Goal: Task Accomplishment & Management: Complete application form

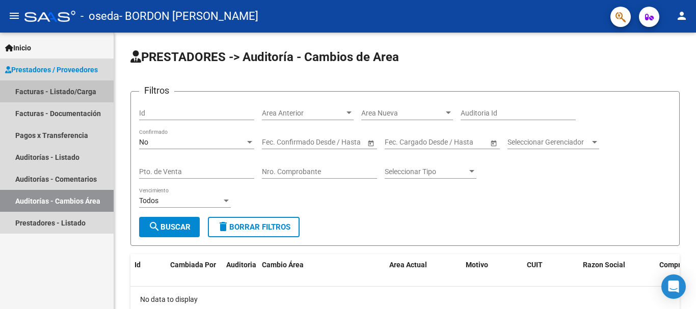
click at [53, 92] on link "Facturas - Listado/Carga" at bounding box center [57, 91] width 114 height 22
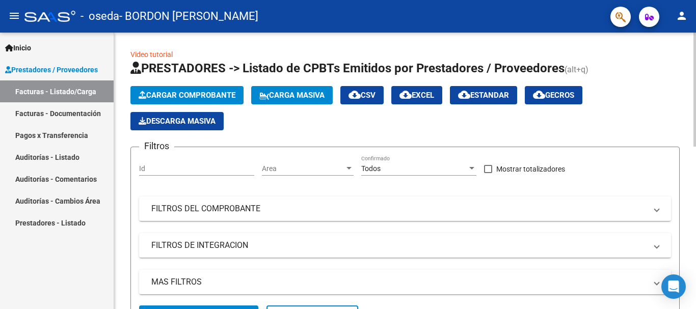
click at [202, 95] on span "Cargar Comprobante" at bounding box center [187, 95] width 97 height 9
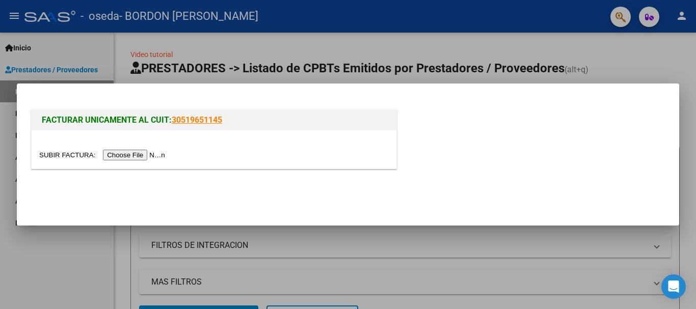
click at [146, 158] on input "file" at bounding box center [103, 155] width 129 height 11
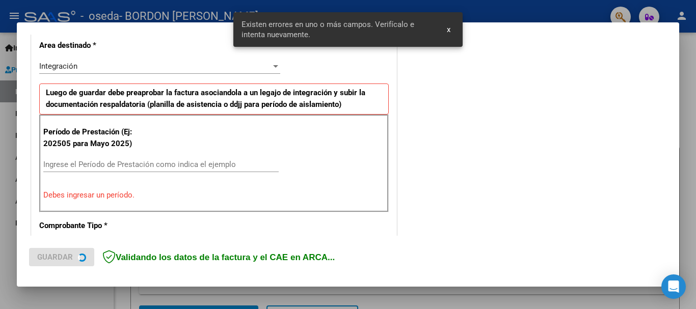
scroll to position [254, 0]
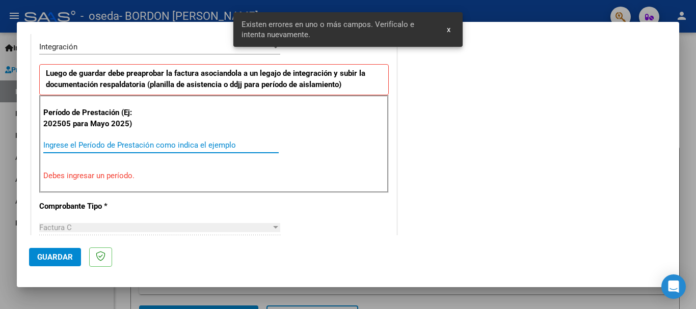
click at [184, 146] on input "Ingrese el Período de Prestación como indica el ejemplo" at bounding box center [160, 145] width 235 height 9
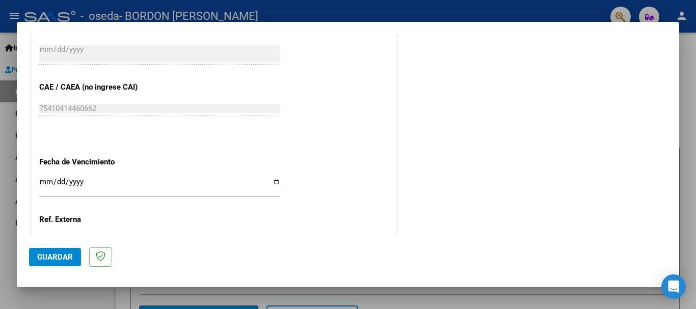
scroll to position [695, 0]
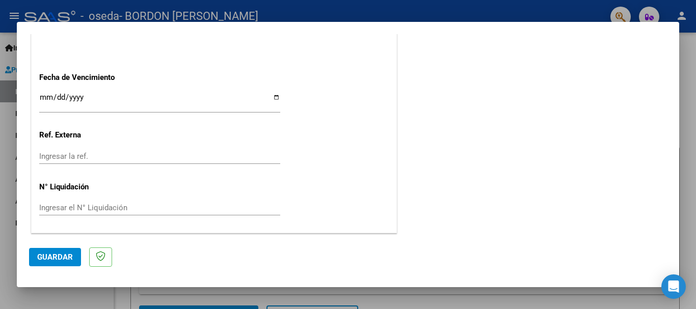
type input "202509"
click at [269, 96] on input "Ingresar la fecha" at bounding box center [159, 101] width 241 height 16
click at [273, 96] on input "Ingresar la fecha" at bounding box center [159, 101] width 241 height 16
type input "[DATE]"
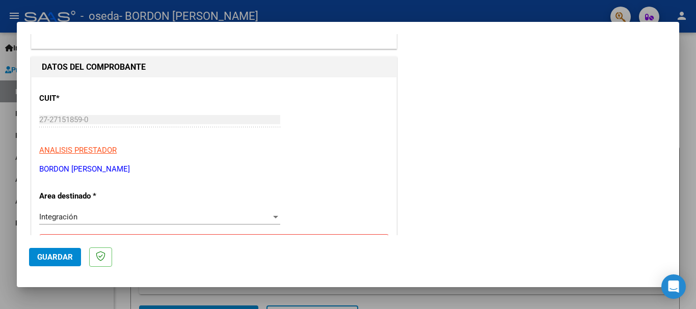
scroll to position [339, 0]
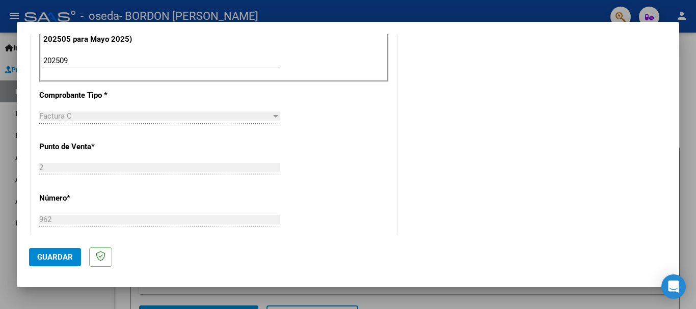
click at [63, 261] on span "Guardar" at bounding box center [55, 257] width 36 height 9
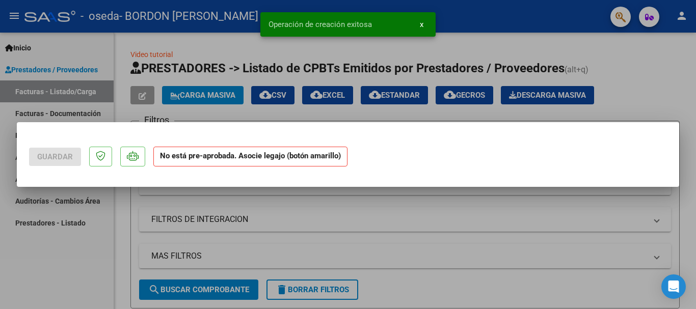
scroll to position [0, 0]
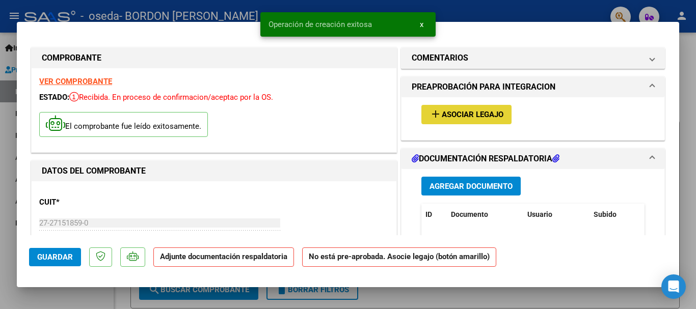
click at [477, 112] on span "Asociar Legajo" at bounding box center [472, 114] width 62 height 9
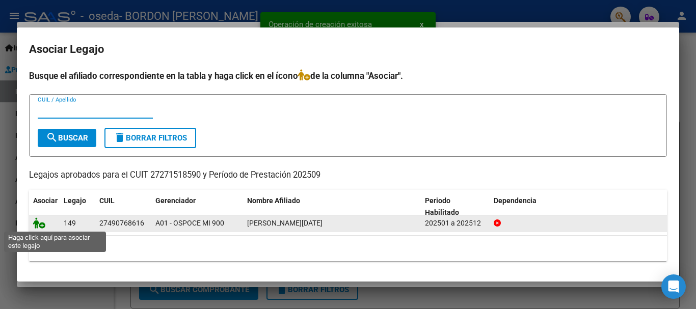
click at [39, 224] on icon at bounding box center [39, 222] width 12 height 11
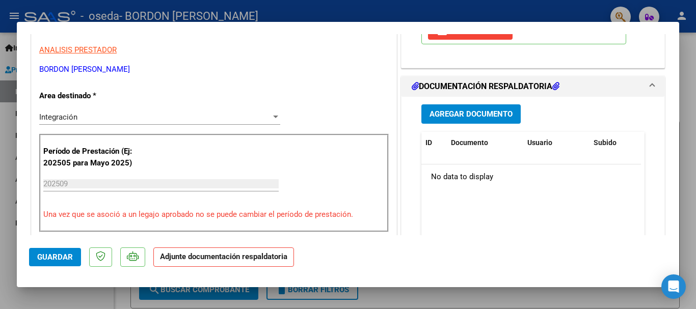
scroll to position [255, 0]
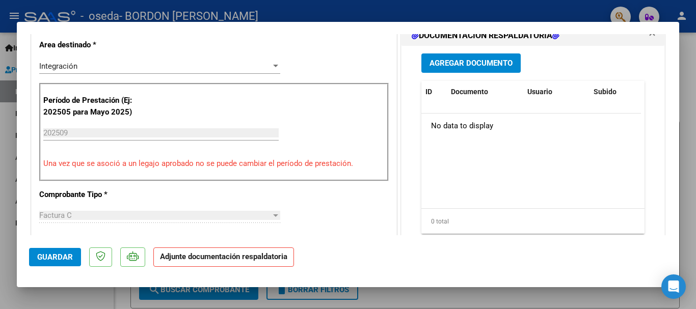
click at [483, 57] on button "Agregar Documento" at bounding box center [470, 62] width 99 height 19
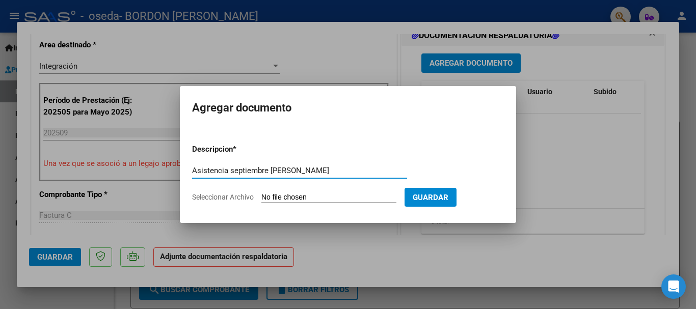
type input "Asistencia septiembre [PERSON_NAME]"
click at [275, 200] on input "Seleccionar Archivo" at bounding box center [328, 198] width 135 height 10
type input "C:\fakepath\Asistencia [DATE] [PERSON_NAME].pdf"
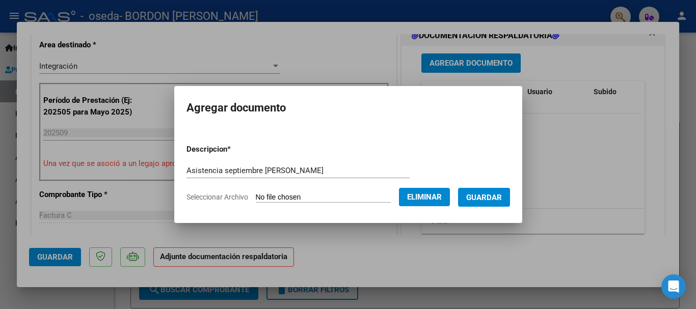
click at [493, 196] on span "Guardar" at bounding box center [484, 197] width 36 height 9
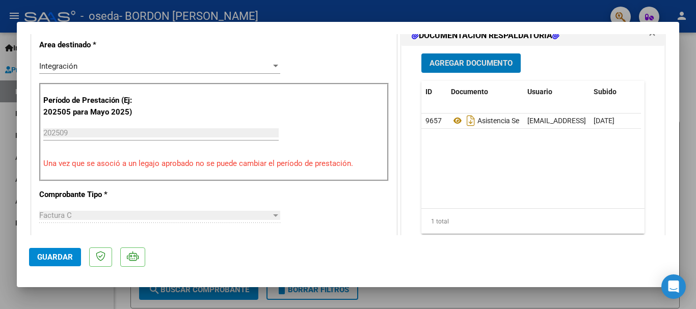
click at [52, 254] on span "Guardar" at bounding box center [55, 257] width 36 height 9
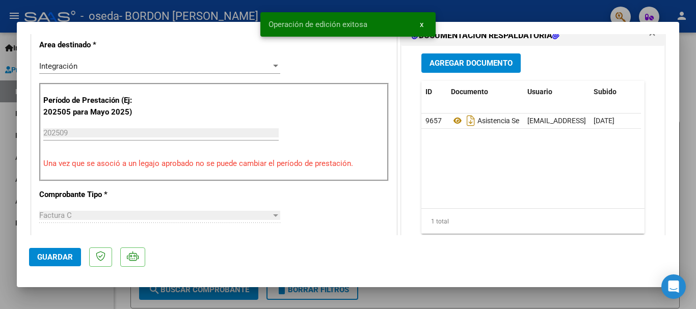
click at [53, 257] on span "Guardar" at bounding box center [55, 257] width 36 height 9
click at [419, 27] on button "x" at bounding box center [421, 24] width 20 height 18
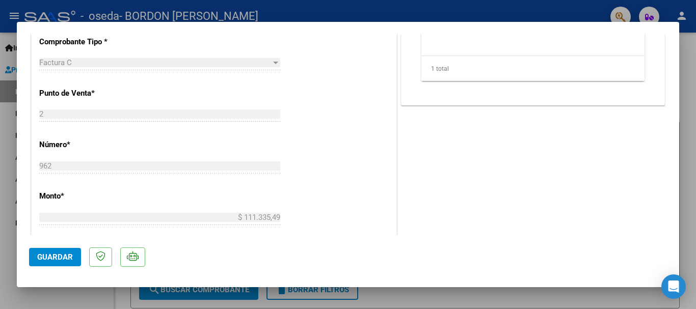
scroll to position [102, 0]
